Goal: Task Accomplishment & Management: Complete application form

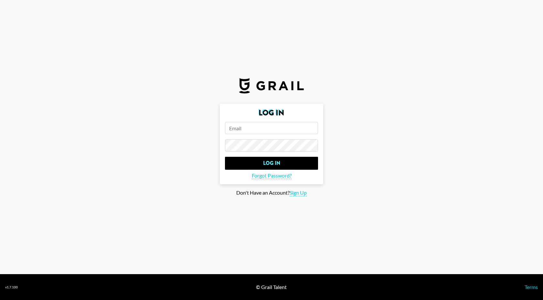
click at [238, 123] on input "email" at bounding box center [271, 128] width 93 height 12
click at [293, 195] on span "Sign Up" at bounding box center [298, 192] width 17 height 7
type input "Sign Up"
click at [272, 120] on form "Sign Up Sign Up" at bounding box center [271, 139] width 103 height 71
click at [268, 125] on input "email" at bounding box center [271, 128] width 93 height 12
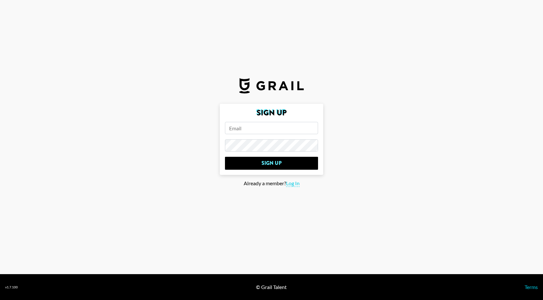
click at [264, 127] on input "email" at bounding box center [271, 128] width 93 height 12
type input "[EMAIL_ADDRESS][DOMAIN_NAME]"
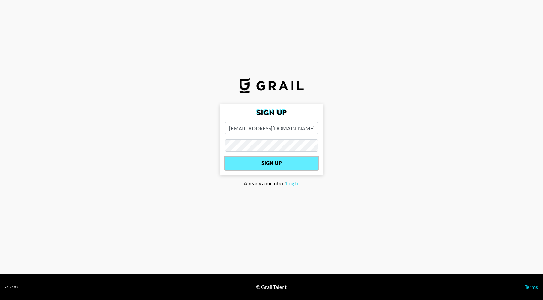
click at [293, 166] on input "Sign Up" at bounding box center [271, 163] width 93 height 13
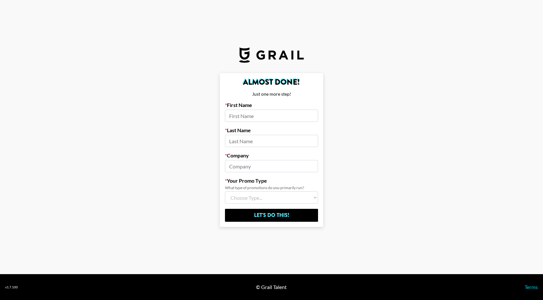
click at [263, 112] on input at bounding box center [271, 116] width 93 height 12
type input "[PERSON_NAME]"
click at [249, 166] on input at bounding box center [271, 166] width 93 height 12
type input "Creator Connect"
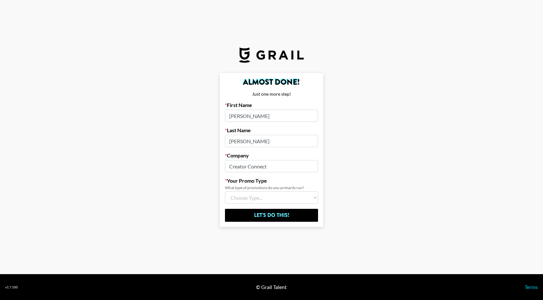
click at [250, 197] on select "Choose Type... Song Promos Brand Promos Both (I work at an Agency)" at bounding box center [271, 197] width 93 height 12
select select "Song"
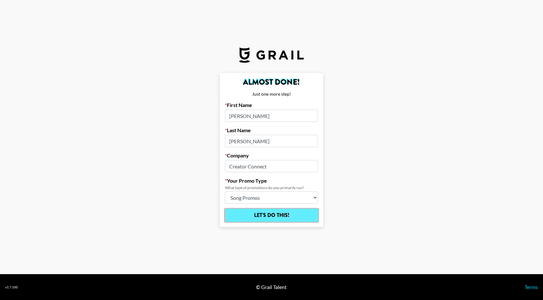
click at [271, 211] on input "Let's Do This!" at bounding box center [271, 215] width 93 height 13
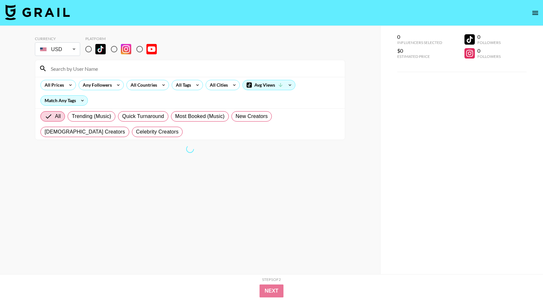
click at [114, 66] on input at bounding box center [194, 68] width 294 height 10
click at [80, 74] on div at bounding box center [190, 68] width 310 height 17
click at [77, 104] on div "Match Any Tags" at bounding box center [64, 101] width 47 height 10
click at [87, 53] on input "radio" at bounding box center [89, 49] width 14 height 14
radio input "true"
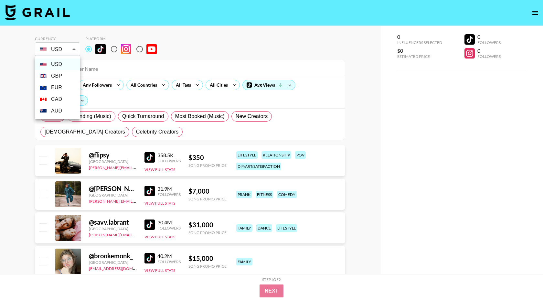
click at [59, 75] on li "GBP" at bounding box center [57, 76] width 45 height 12
type input "GBP"
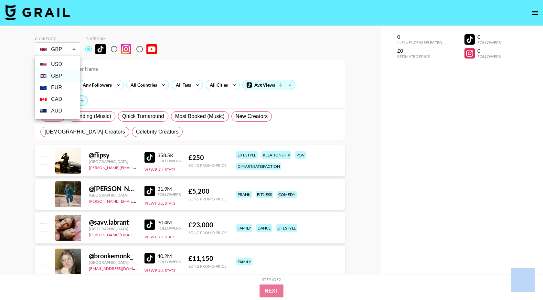
click at [69, 52] on div at bounding box center [271, 150] width 543 height 300
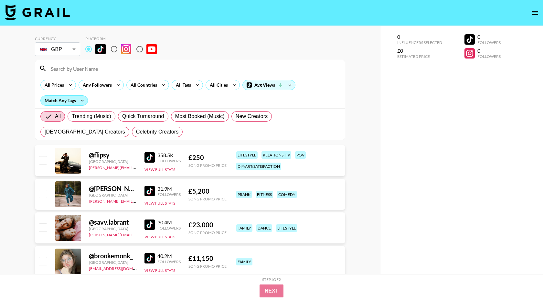
click at [68, 101] on div "Match Any Tags" at bounding box center [64, 101] width 47 height 10
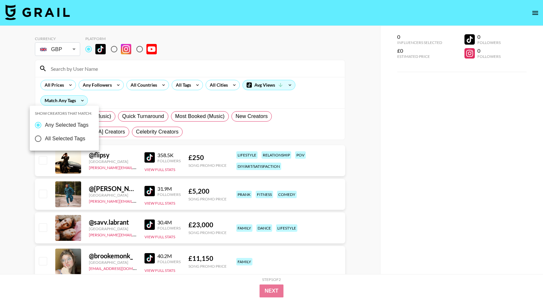
click at [72, 138] on span "All Selected Tags" at bounding box center [65, 139] width 40 height 8
click at [45, 138] on input "All Selected Tags" at bounding box center [38, 139] width 14 height 14
radio input "true"
radio input "false"
click at [109, 92] on div at bounding box center [271, 150] width 543 height 300
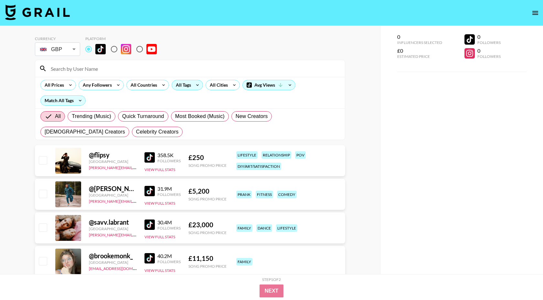
click at [182, 87] on div "All Tags" at bounding box center [182, 85] width 20 height 10
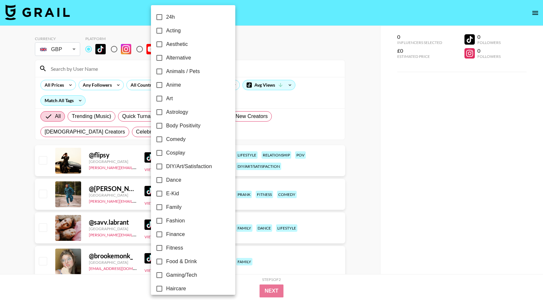
click at [273, 51] on div at bounding box center [271, 150] width 543 height 300
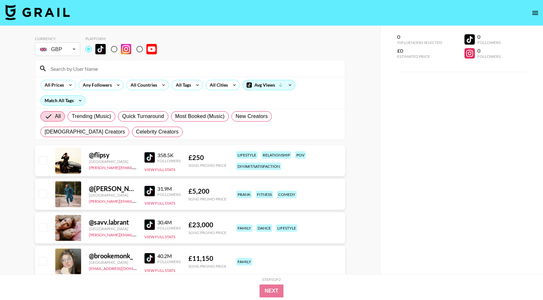
click at [77, 72] on input at bounding box center [194, 68] width 294 height 10
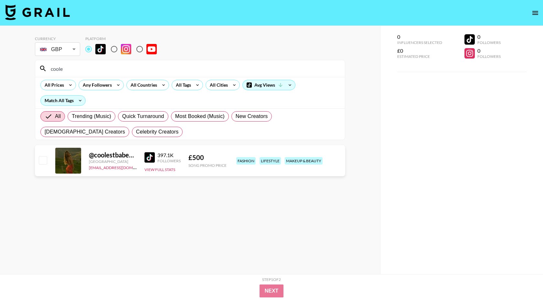
type input "coole"
click at [73, 71] on input "coole" at bounding box center [194, 68] width 294 height 10
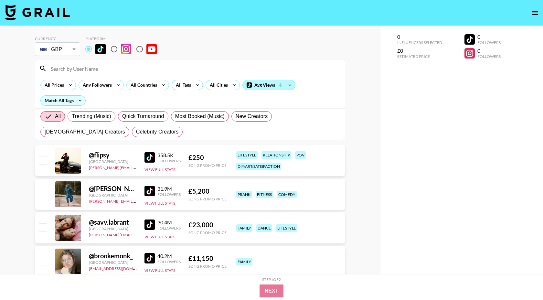
click at [268, 86] on div "Avg Views" at bounding box center [269, 85] width 52 height 10
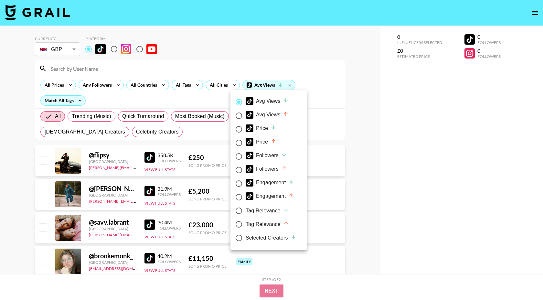
click at [301, 74] on div at bounding box center [271, 150] width 543 height 300
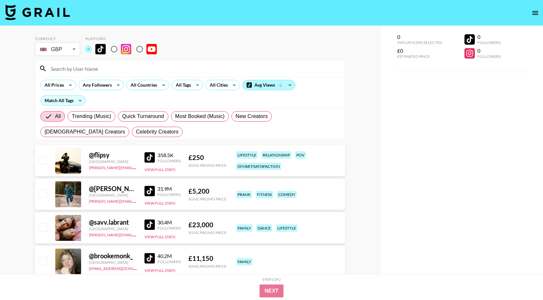
click at [278, 81] on div "Avg Views" at bounding box center [269, 85] width 52 height 10
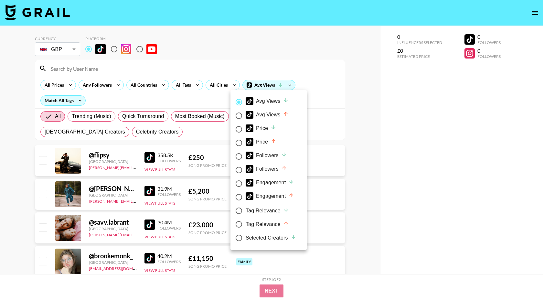
click at [321, 82] on div at bounding box center [271, 150] width 543 height 300
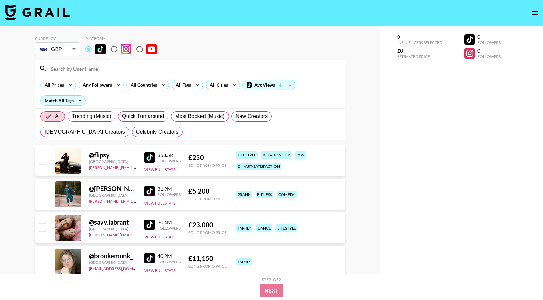
click at [150, 129] on div "All Trending (Music) Quick Turnaround Most Booked (Music) New Creators [DEMOGRA…" at bounding box center [190, 124] width 302 height 31
click at [197, 117] on span "Most Booked (Music)" at bounding box center [199, 116] width 49 height 8
click at [175, 116] on input "Most Booked (Music)" at bounding box center [175, 116] width 0 height 0
radio input "true"
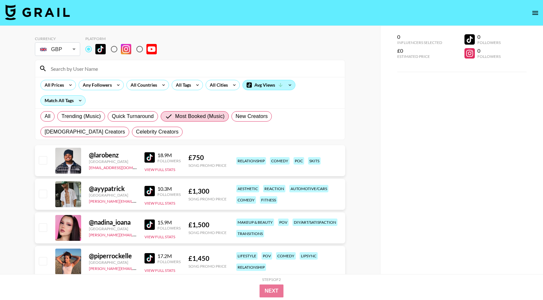
click at [273, 89] on div "Avg Views" at bounding box center [269, 85] width 52 height 10
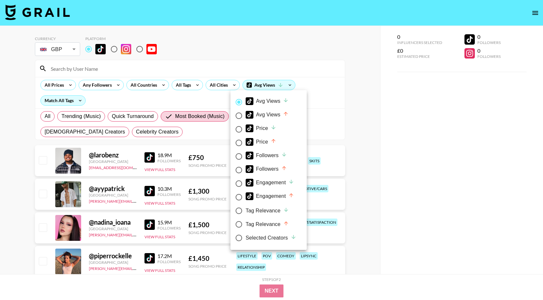
click at [230, 85] on div at bounding box center [271, 150] width 543 height 300
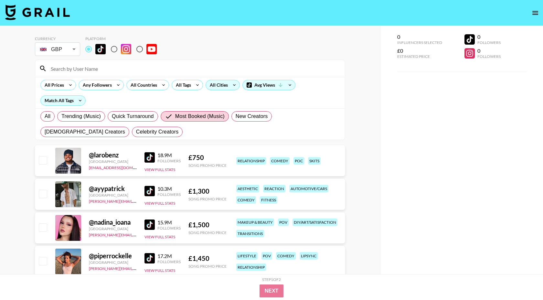
click at [227, 85] on div "All Cities" at bounding box center [217, 85] width 23 height 10
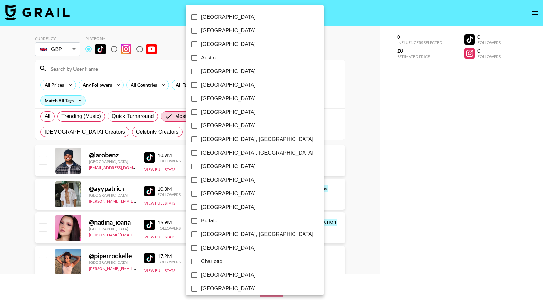
click at [212, 61] on span "Austin" at bounding box center [208, 58] width 15 height 8
click at [201, 61] on input "Austin" at bounding box center [194, 58] width 14 height 14
checkbox input "true"
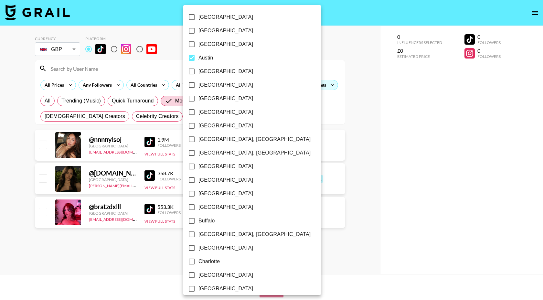
click at [282, 47] on div at bounding box center [271, 150] width 543 height 300
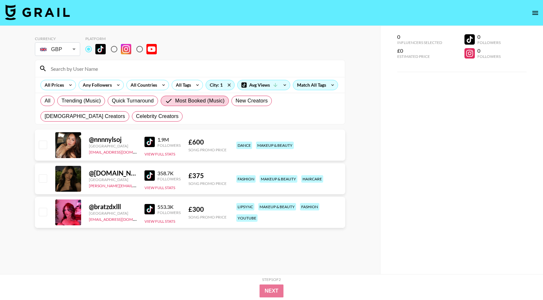
click at [77, 146] on div at bounding box center [68, 145] width 26 height 26
click at [79, 176] on div at bounding box center [68, 179] width 26 height 26
click at [152, 173] on img at bounding box center [149, 175] width 10 height 10
click at [152, 212] on img at bounding box center [149, 209] width 10 height 10
click at [153, 142] on img at bounding box center [149, 142] width 10 height 10
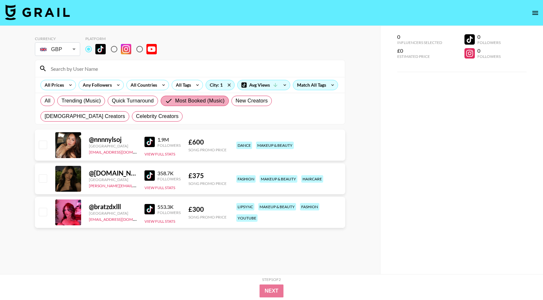
click at [205, 98] on span "Most Booked (Music)" at bounding box center [199, 101] width 49 height 8
click at [175, 98] on input "Most Booked (Music)" at bounding box center [170, 101] width 10 height 8
click at [50, 103] on label "All" at bounding box center [47, 101] width 14 height 10
click at [45, 101] on input "All" at bounding box center [45, 101] width 0 height 0
radio input "true"
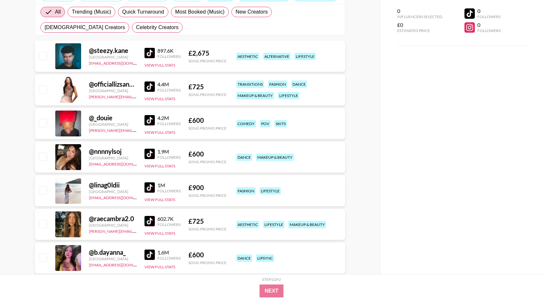
scroll to position [90, 0]
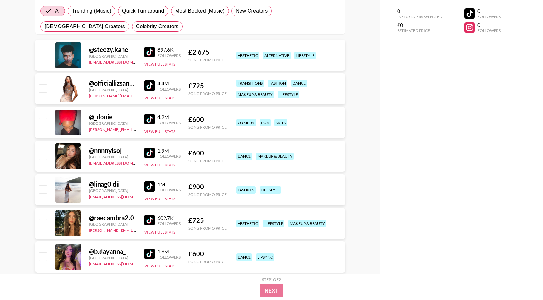
click at [71, 222] on div at bounding box center [68, 223] width 26 height 26
click at [145, 219] on img at bounding box center [149, 220] width 10 height 10
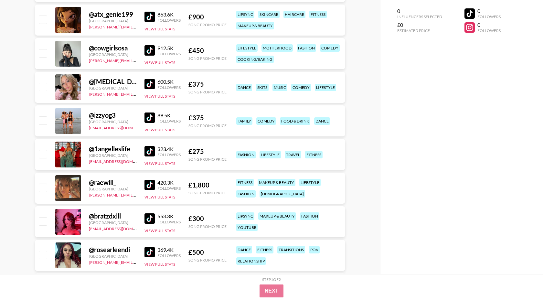
scroll to position [485, 0]
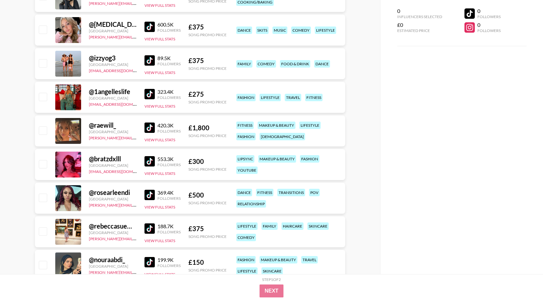
click at [148, 128] on img at bounding box center [149, 127] width 10 height 10
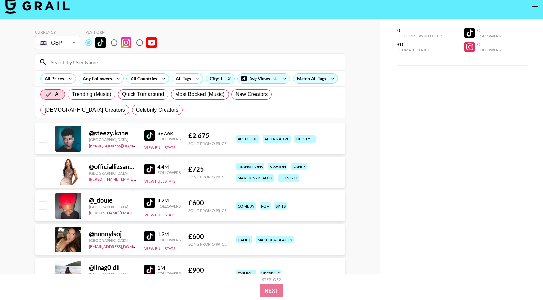
scroll to position [0, 0]
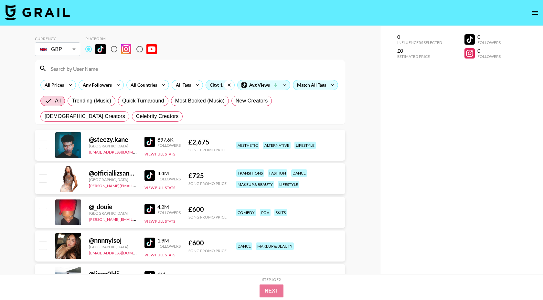
click at [229, 84] on icon at bounding box center [229, 85] width 10 height 10
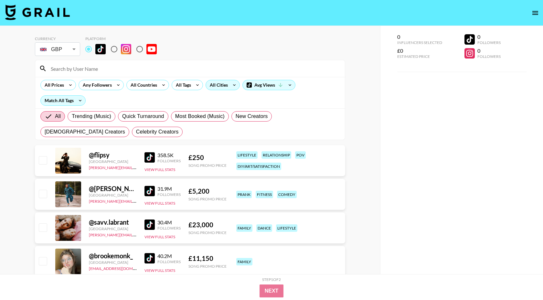
click at [216, 85] on div "All Cities" at bounding box center [217, 85] width 23 height 10
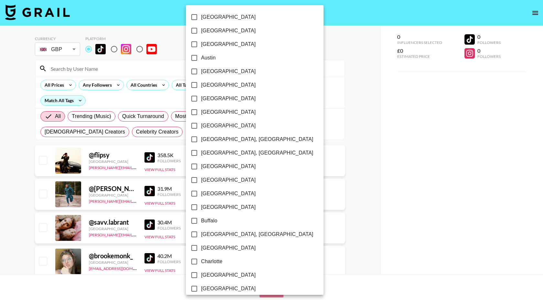
click at [68, 98] on div at bounding box center [271, 150] width 543 height 300
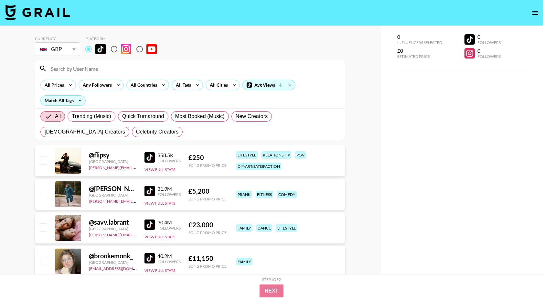
click at [68, 98] on div "Match All Tags" at bounding box center [63, 101] width 45 height 10
click at [68, 124] on span "Any Selected Tags" at bounding box center [66, 125] width 44 height 8
click at [44, 124] on input "Any Selected Tags" at bounding box center [37, 125] width 14 height 14
radio input "true"
radio input "false"
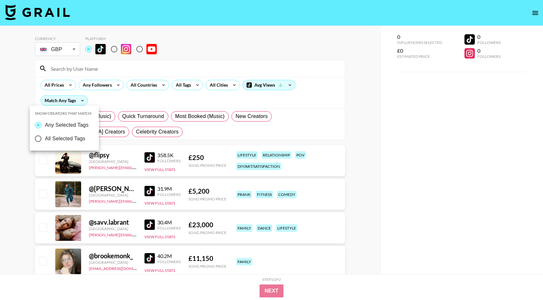
click at [228, 84] on div at bounding box center [271, 150] width 543 height 300
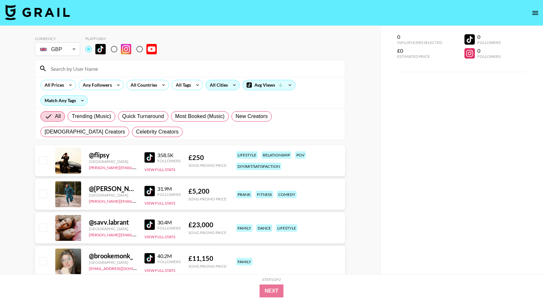
click at [227, 84] on div "All Cities" at bounding box center [217, 85] width 23 height 10
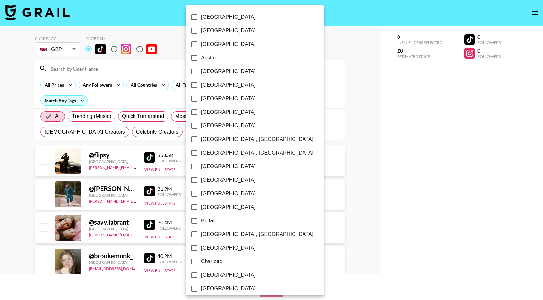
click at [210, 56] on span "Austin" at bounding box center [208, 58] width 15 height 8
click at [201, 56] on input "Austin" at bounding box center [194, 58] width 14 height 14
checkbox input "true"
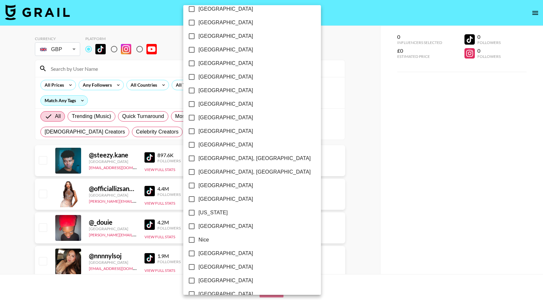
scroll to position [497, 0]
click at [209, 181] on label "[GEOGRAPHIC_DATA]" at bounding box center [248, 185] width 126 height 14
click at [198, 181] on input "[GEOGRAPHIC_DATA]" at bounding box center [192, 185] width 14 height 14
checkbox input "true"
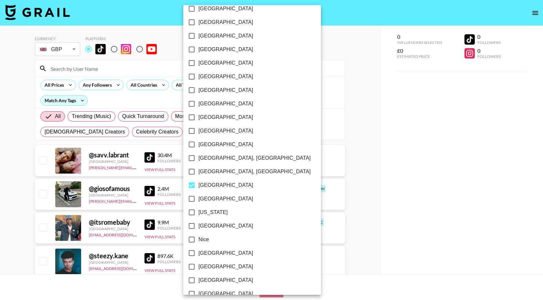
click at [347, 50] on div at bounding box center [271, 150] width 543 height 300
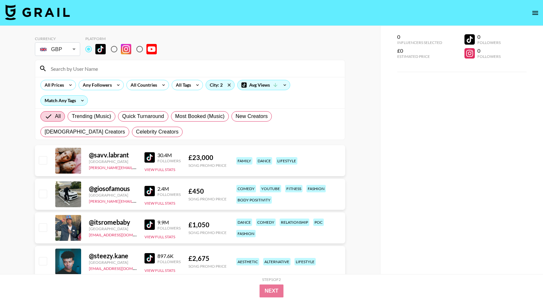
click at [146, 157] on img at bounding box center [149, 157] width 10 height 10
click at [147, 189] on img at bounding box center [149, 191] width 10 height 10
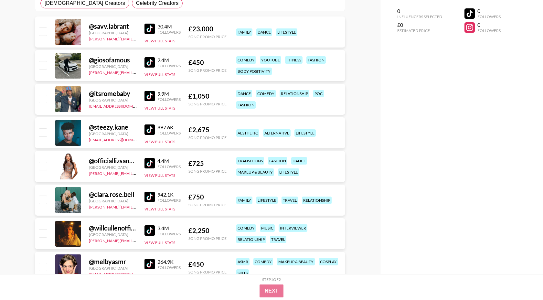
scroll to position [129, 0]
click at [150, 195] on img at bounding box center [149, 196] width 10 height 10
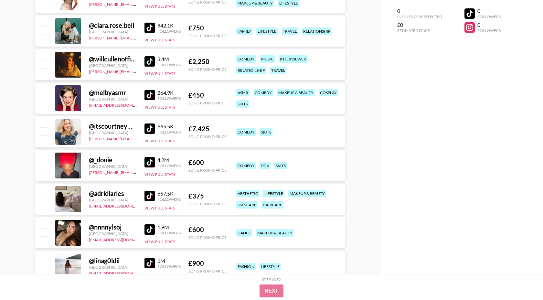
scroll to position [299, 0]
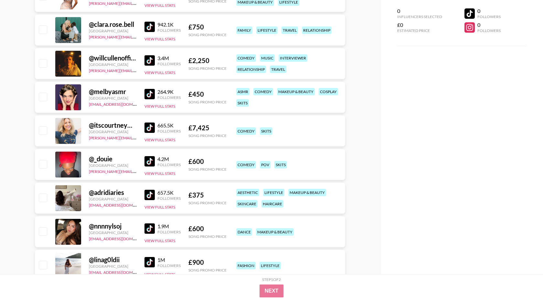
click at [148, 128] on img at bounding box center [149, 127] width 10 height 10
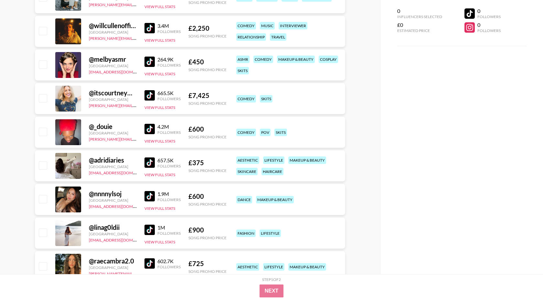
click at [150, 163] on img at bounding box center [149, 162] width 10 height 10
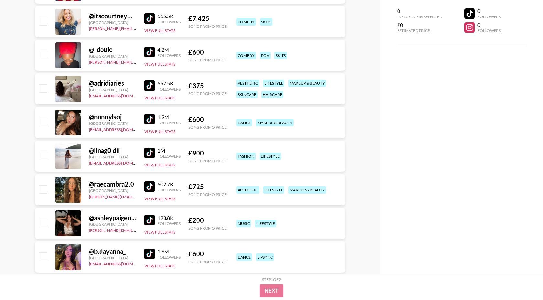
scroll to position [409, 0]
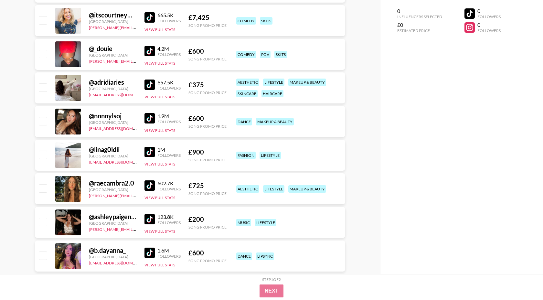
click at [151, 219] on img at bounding box center [149, 219] width 10 height 10
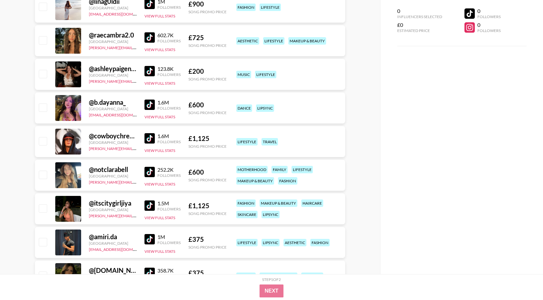
scroll to position [571, 0]
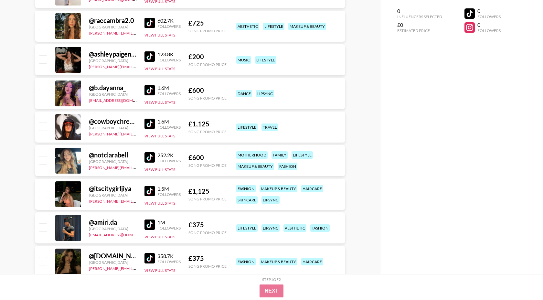
click at [150, 123] on img at bounding box center [149, 124] width 10 height 10
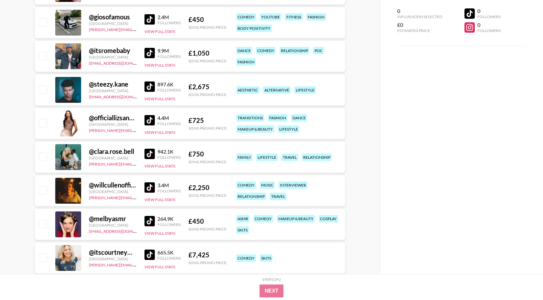
scroll to position [0, 0]
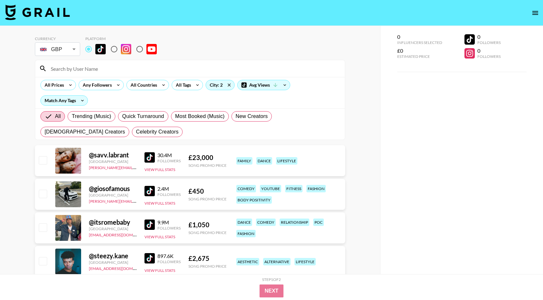
click at [74, 66] on input at bounding box center [194, 68] width 294 height 10
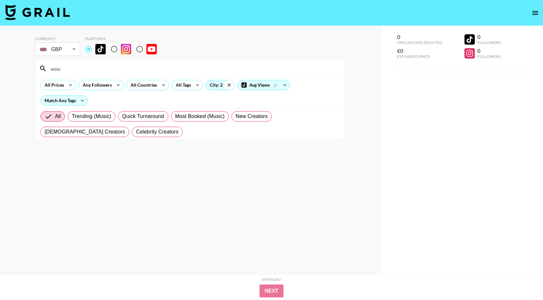
click at [230, 82] on icon at bounding box center [229, 85] width 10 height 10
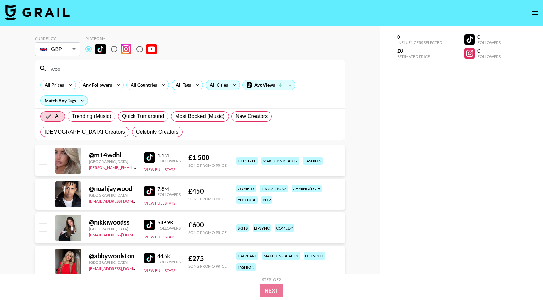
click at [169, 68] on input "woo" at bounding box center [194, 68] width 294 height 10
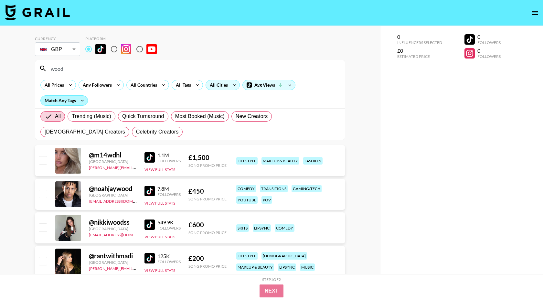
type input "wood"
click at [71, 103] on div "Match Any Tags" at bounding box center [64, 101] width 47 height 10
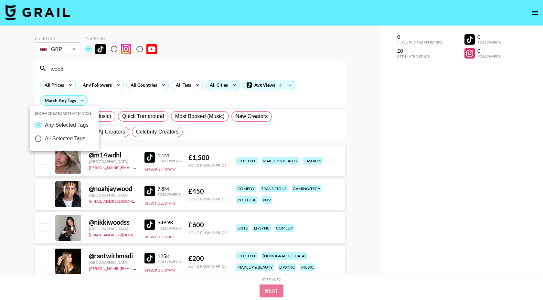
click at [115, 100] on div at bounding box center [271, 150] width 543 height 300
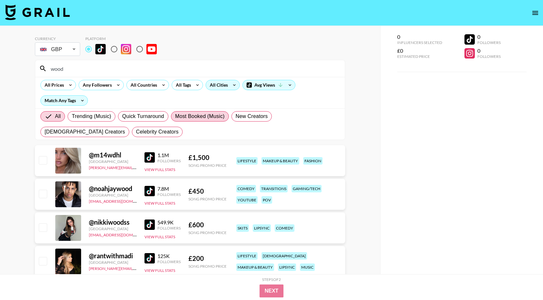
click at [211, 120] on span "Most Booked (Music)" at bounding box center [199, 116] width 49 height 8
click at [175, 116] on input "Most Booked (Music)" at bounding box center [175, 116] width 0 height 0
radio input "true"
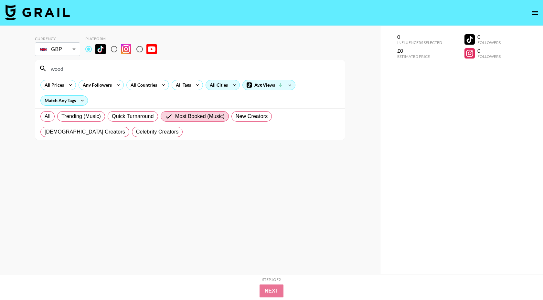
click at [96, 70] on input "wood" at bounding box center [194, 68] width 294 height 10
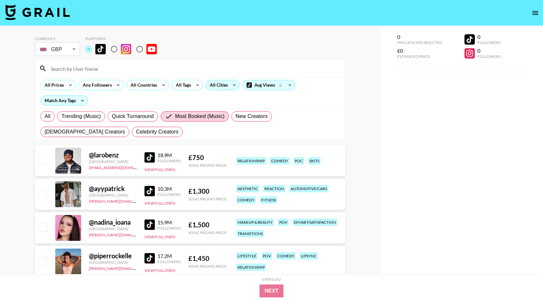
click at [149, 156] on img at bounding box center [149, 157] width 10 height 10
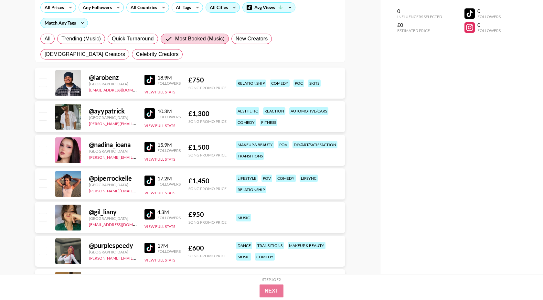
scroll to position [103, 0]
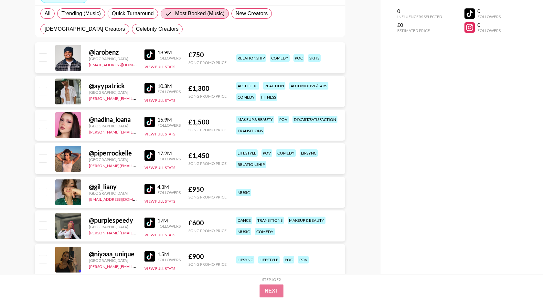
click at [152, 157] on img at bounding box center [149, 155] width 10 height 10
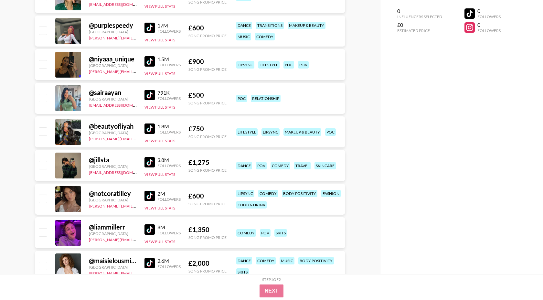
scroll to position [305, 0]
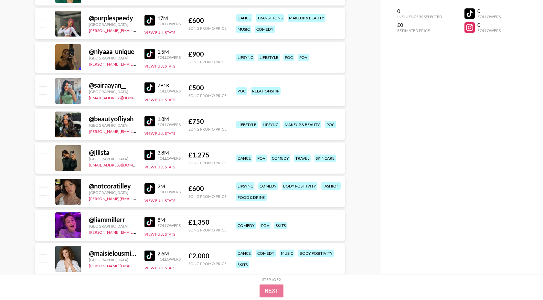
click at [149, 190] on img at bounding box center [149, 188] width 10 height 10
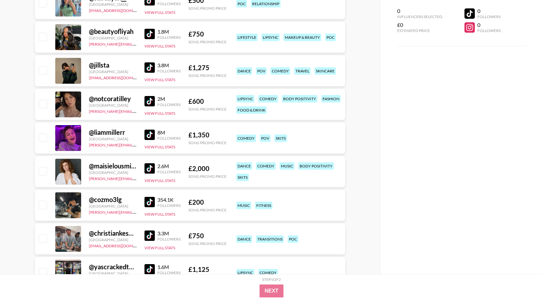
scroll to position [394, 0]
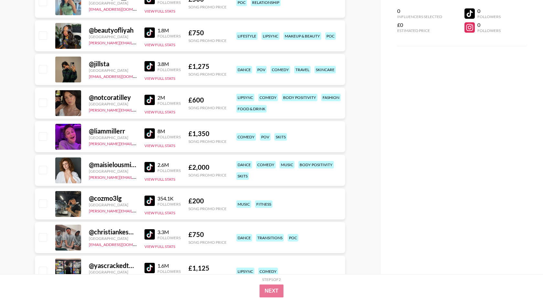
click at [148, 202] on img at bounding box center [149, 201] width 10 height 10
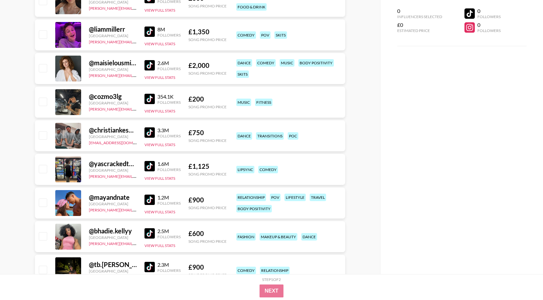
scroll to position [496, 0]
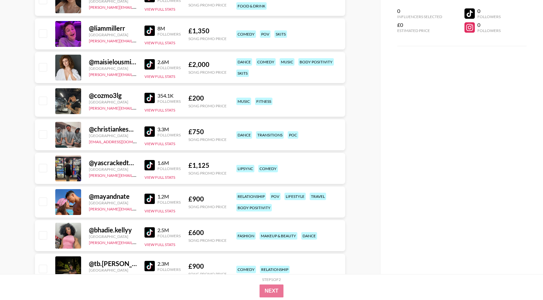
click at [147, 166] on img at bounding box center [149, 165] width 10 height 10
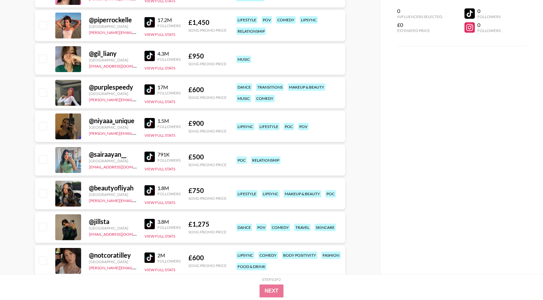
scroll to position [0, 0]
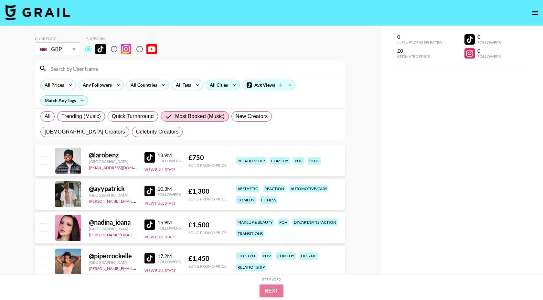
click at [102, 67] on input at bounding box center [194, 68] width 294 height 10
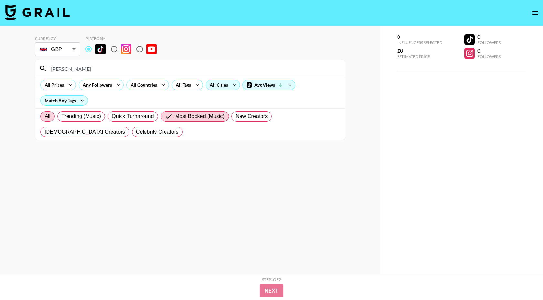
type input "[PERSON_NAME]"
click at [42, 118] on label "All" at bounding box center [47, 116] width 14 height 10
click at [45, 116] on input "All" at bounding box center [45, 116] width 0 height 0
radio input "true"
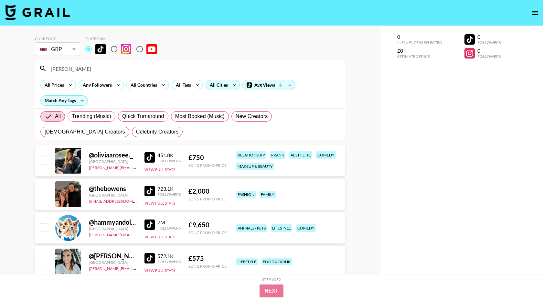
click at [78, 64] on input "[PERSON_NAME]" at bounding box center [194, 68] width 294 height 10
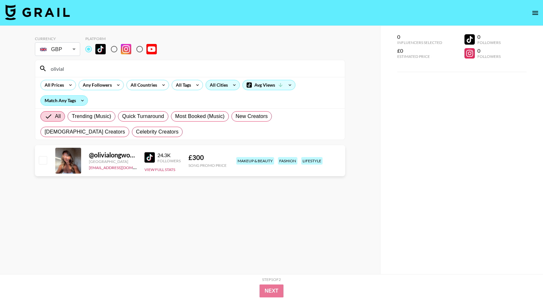
type input "olivial"
click at [73, 98] on div "Match Any Tags" at bounding box center [64, 101] width 47 height 10
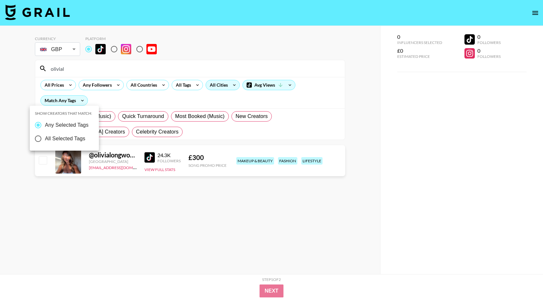
click at [101, 102] on div at bounding box center [271, 150] width 543 height 300
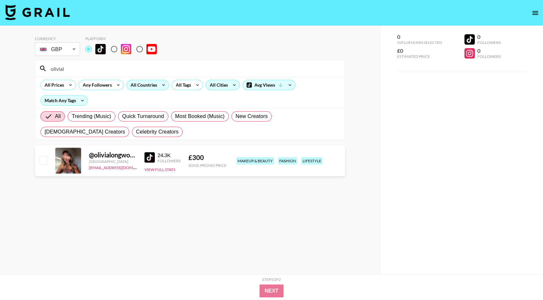
click at [159, 82] on icon at bounding box center [163, 85] width 10 height 10
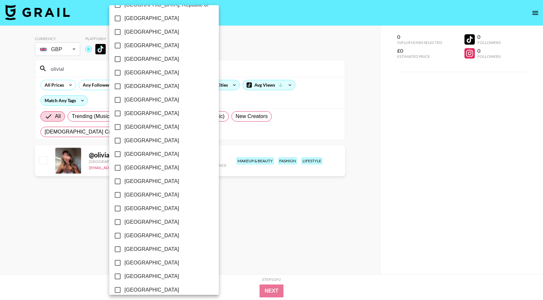
scroll to position [378, 0]
click at [145, 58] on span "[GEOGRAPHIC_DATA]" at bounding box center [151, 60] width 55 height 8
click at [124, 58] on input "[GEOGRAPHIC_DATA]" at bounding box center [118, 60] width 14 height 14
checkbox input "true"
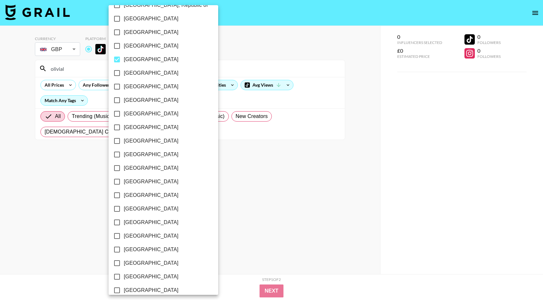
click at [209, 60] on div at bounding box center [271, 150] width 543 height 300
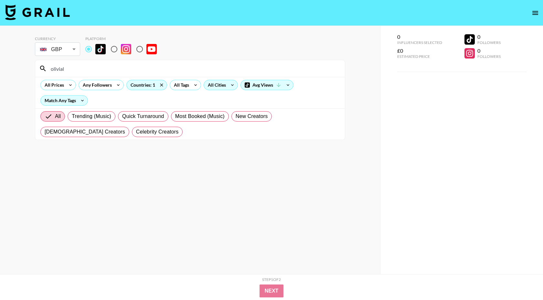
click at [62, 68] on input "olivial" at bounding box center [194, 68] width 294 height 10
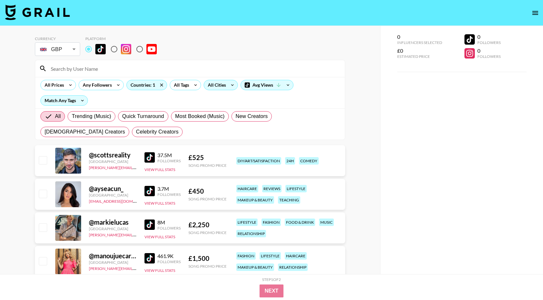
click at [145, 126] on div "All Trending (Music) Quick Turnaround Most Booked (Music) New Creators [DEMOGRA…" at bounding box center [190, 124] width 302 height 31
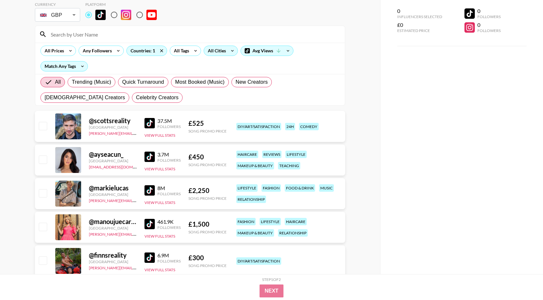
click at [150, 159] on img at bounding box center [149, 157] width 10 height 10
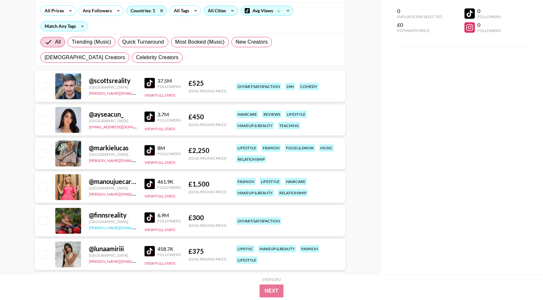
scroll to position [82, 0]
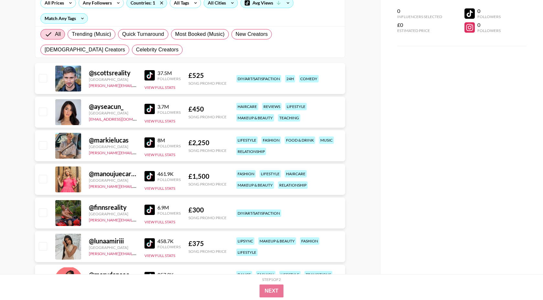
click at [150, 209] on img at bounding box center [149, 210] width 10 height 10
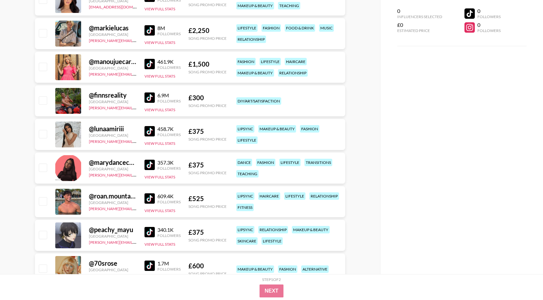
scroll to position [204, 0]
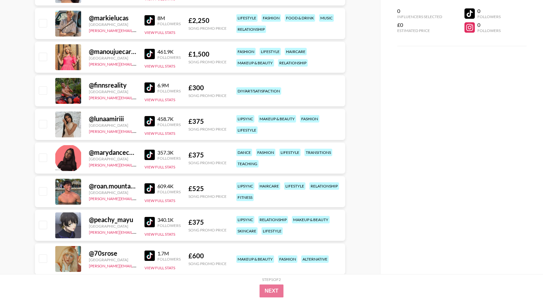
click at [150, 120] on img at bounding box center [149, 121] width 10 height 10
click at [150, 152] on img at bounding box center [149, 155] width 10 height 10
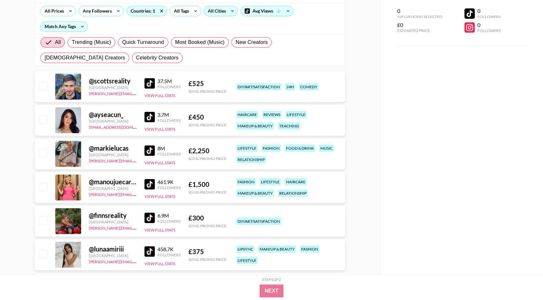
scroll to position [0, 0]
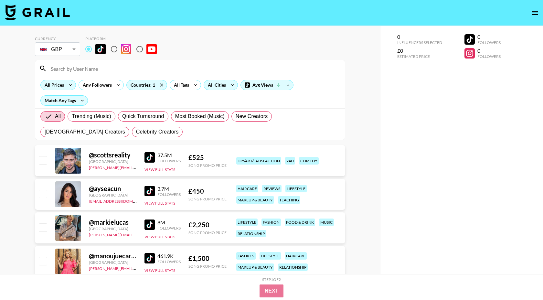
click at [62, 86] on div "All Prices" at bounding box center [53, 85] width 25 height 10
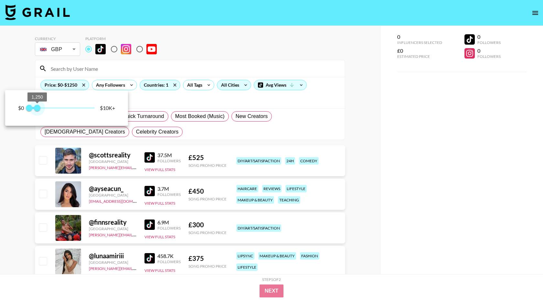
type input "500"
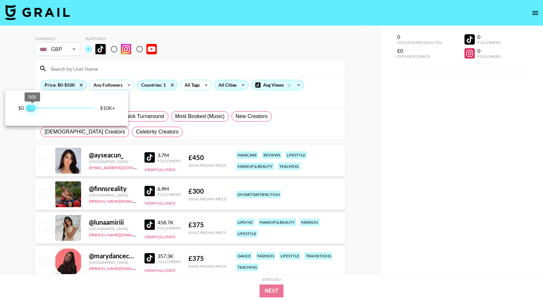
drag, startPoint x: 94, startPoint y: 108, endPoint x: 33, endPoint y: 107, distance: 60.8
click at [33, 107] on span "500" at bounding box center [32, 108] width 6 height 6
click at [16, 161] on div at bounding box center [271, 150] width 543 height 300
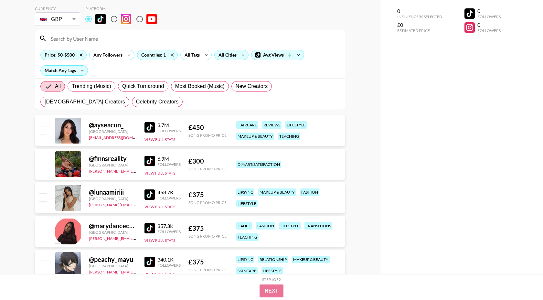
scroll to position [30, 0]
click at [70, 56] on div "Price: $0-$500" at bounding box center [64, 55] width 46 height 10
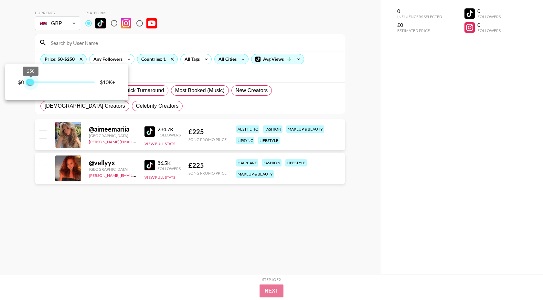
scroll to position [26, 0]
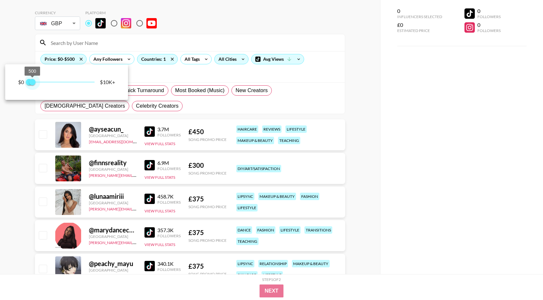
type input "500"
click at [33, 79] on span "500" at bounding box center [32, 82] width 6 height 6
click at [24, 49] on div at bounding box center [271, 150] width 543 height 300
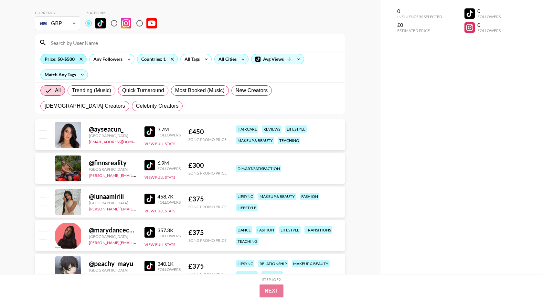
click at [67, 59] on div "Price: $0-$500" at bounding box center [64, 59] width 46 height 10
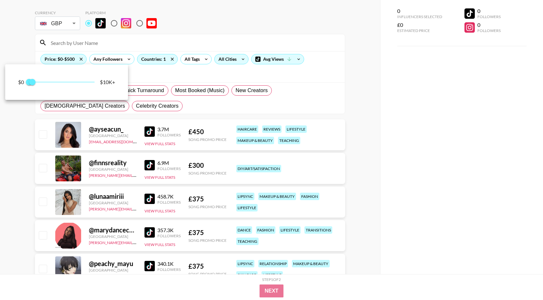
click at [108, 82] on div "$10K+" at bounding box center [107, 82] width 15 height 6
click at [33, 81] on span "500" at bounding box center [32, 82] width 6 height 6
click at [33, 71] on span "500" at bounding box center [32, 71] width 8 height 5
click at [16, 148] on div at bounding box center [271, 150] width 543 height 300
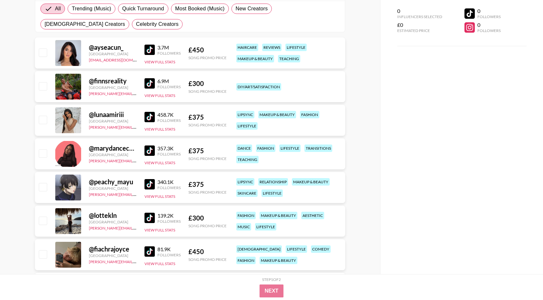
scroll to position [116, 0]
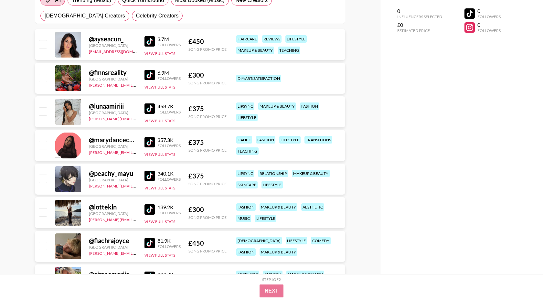
click at [149, 209] on img at bounding box center [149, 209] width 10 height 10
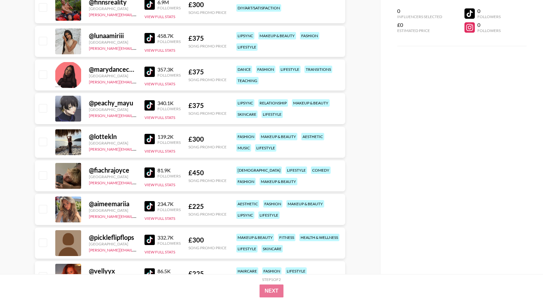
scroll to position [194, 0]
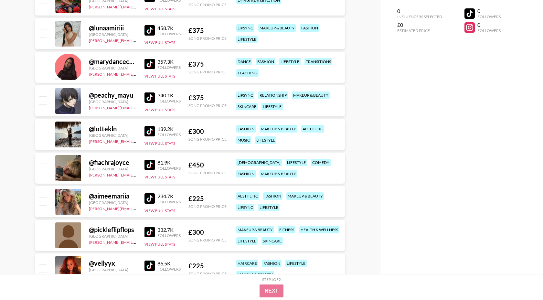
click at [149, 166] on img at bounding box center [149, 165] width 10 height 10
click at [151, 197] on img at bounding box center [149, 198] width 10 height 10
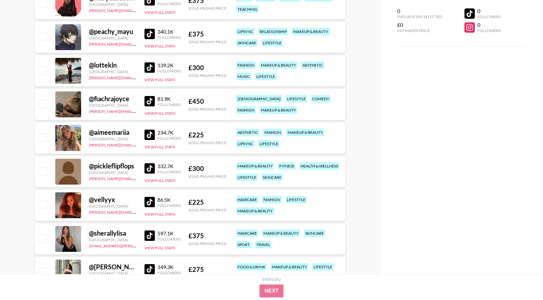
click at [151, 203] on img at bounding box center [149, 202] width 10 height 10
click at [150, 236] on img at bounding box center [149, 235] width 10 height 10
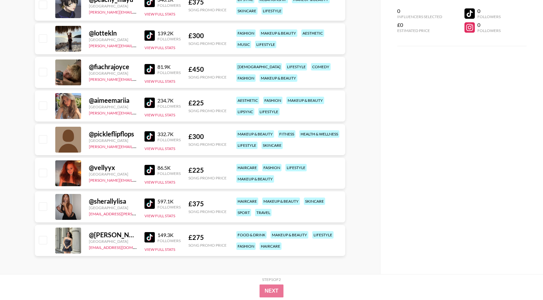
click at [149, 239] on img at bounding box center [149, 237] width 10 height 10
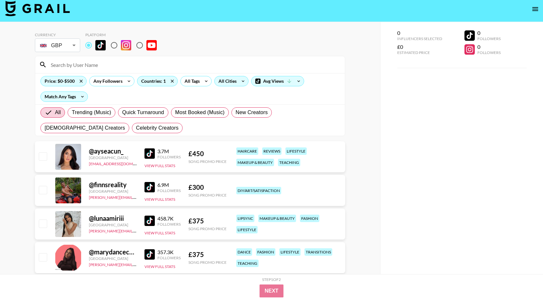
scroll to position [0, 0]
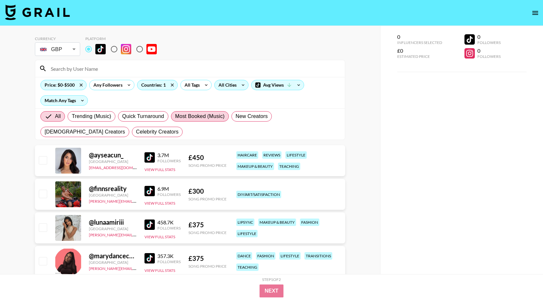
click at [184, 115] on span "Most Booked (Music)" at bounding box center [199, 116] width 49 height 8
click at [175, 116] on input "Most Booked (Music)" at bounding box center [175, 116] width 0 height 0
radio input "true"
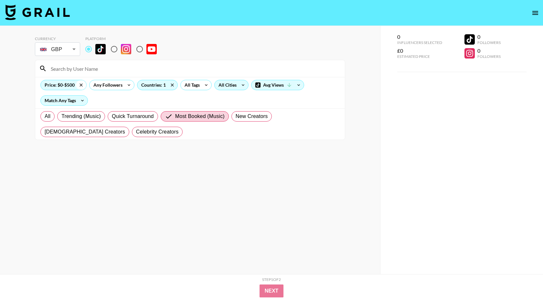
click at [83, 83] on icon at bounding box center [81, 85] width 10 height 10
click at [69, 86] on icon at bounding box center [70, 85] width 10 height 10
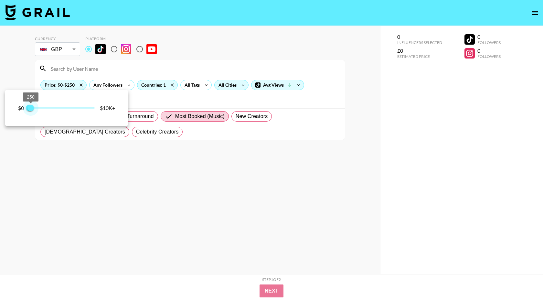
type input "500"
drag, startPoint x: 91, startPoint y: 109, endPoint x: 32, endPoint y: 109, distance: 58.8
click at [32, 109] on span "500" at bounding box center [32, 108] width 6 height 6
click at [186, 159] on div at bounding box center [271, 150] width 543 height 300
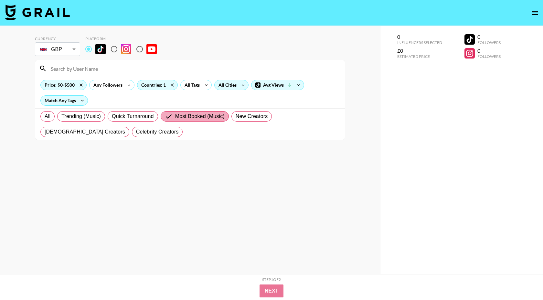
click at [190, 117] on span "Most Booked (Music)" at bounding box center [199, 116] width 49 height 8
click at [175, 117] on input "Most Booked (Music)" at bounding box center [170, 116] width 10 height 8
click at [54, 117] on label "All" at bounding box center [47, 116] width 14 height 10
click at [45, 116] on input "All" at bounding box center [45, 116] width 0 height 0
radio input "true"
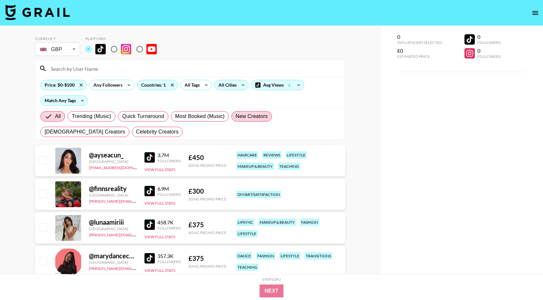
click at [245, 116] on span "New Creators" at bounding box center [252, 116] width 32 height 8
click at [236, 116] on input "New Creators" at bounding box center [236, 116] width 0 height 0
radio input "true"
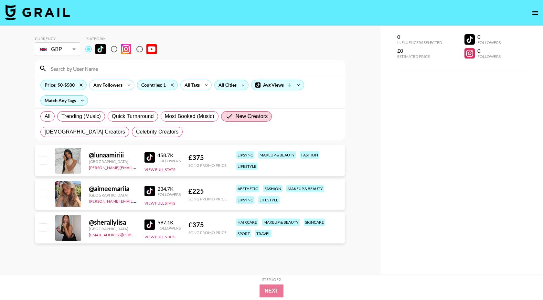
click at [484, 46] on div "0 Followers 0 Followers" at bounding box center [482, 46] width 36 height 25
click at [41, 159] on input "checkbox" at bounding box center [43, 160] width 8 height 8
checkbox input "true"
